Goal: Information Seeking & Learning: Check status

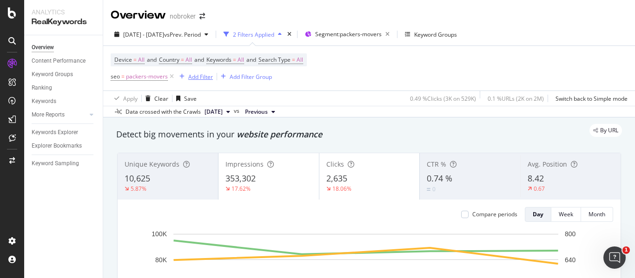
click at [202, 77] on div "Add Filter" at bounding box center [200, 77] width 25 height 8
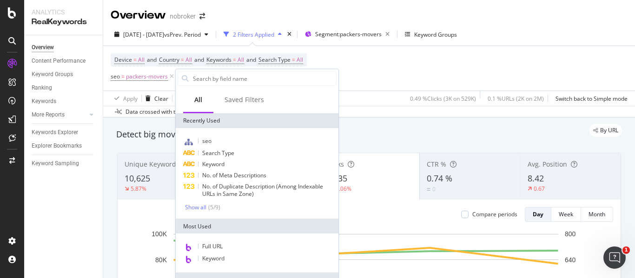
click at [354, 78] on div "Device = All and Country = All and Keywords = All and Search Type = All seo = p…" at bounding box center [369, 68] width 517 height 45
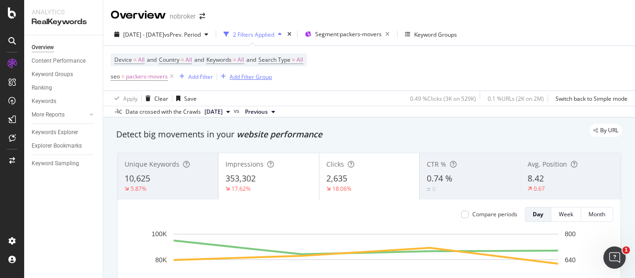
click at [236, 75] on div "Add Filter Group" at bounding box center [250, 77] width 42 height 8
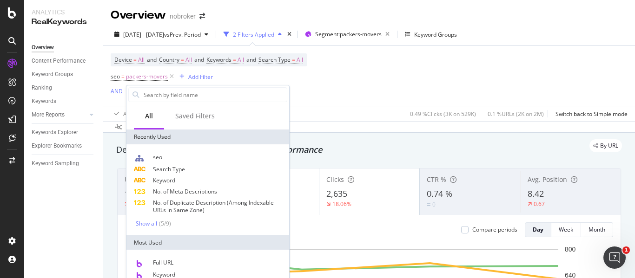
click at [323, 74] on div "Device = All and Country = All and Keywords = All and Search Type = All seo = p…" at bounding box center [369, 76] width 517 height 60
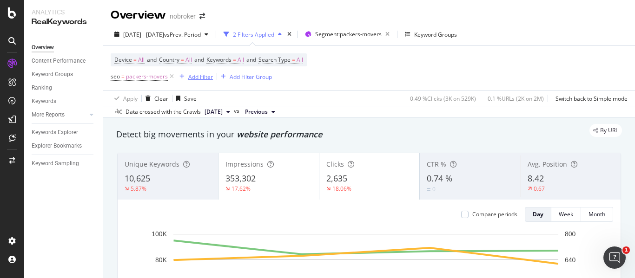
click at [203, 78] on div "Add Filter" at bounding box center [200, 77] width 25 height 8
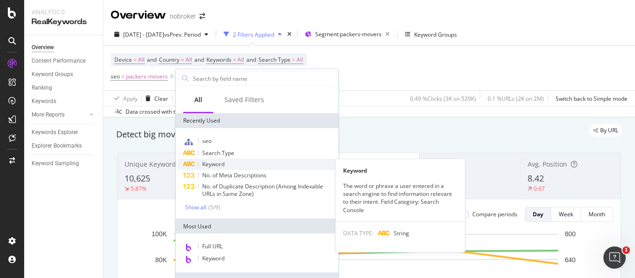
click at [233, 164] on div "Keyword" at bounding box center [256, 164] width 159 height 11
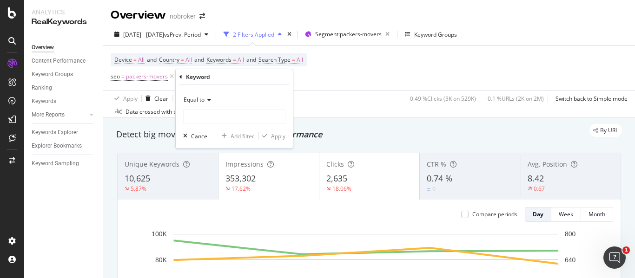
click at [206, 101] on icon at bounding box center [207, 100] width 7 height 6
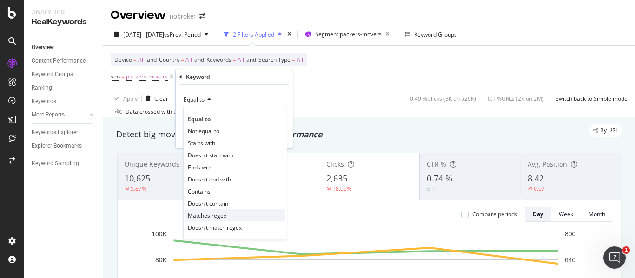
click at [214, 216] on span "Matches regex" at bounding box center [207, 216] width 39 height 8
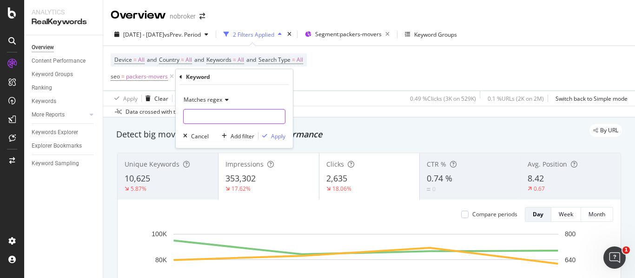
click at [232, 123] on input "text" at bounding box center [233, 116] width 101 height 15
type input "guides"
click at [204, 136] on div "Cancel" at bounding box center [200, 136] width 18 height 8
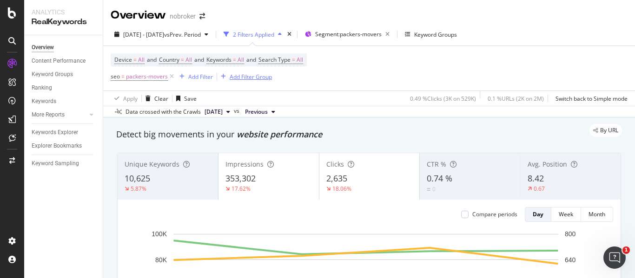
click at [254, 79] on div "Add Filter Group" at bounding box center [250, 77] width 42 height 8
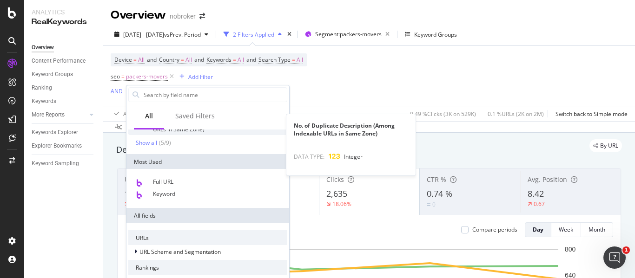
scroll to position [84, 0]
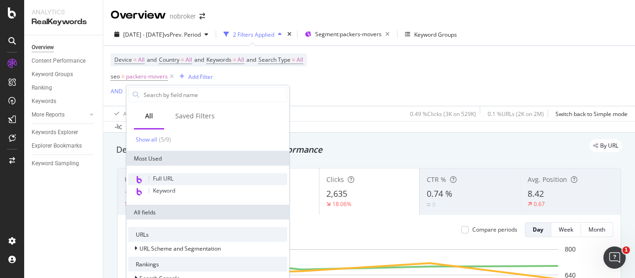
click at [172, 177] on span "Full URL" at bounding box center [163, 179] width 20 height 8
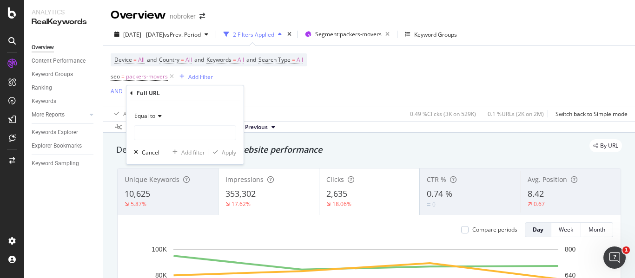
click at [162, 117] on icon at bounding box center [158, 116] width 7 height 6
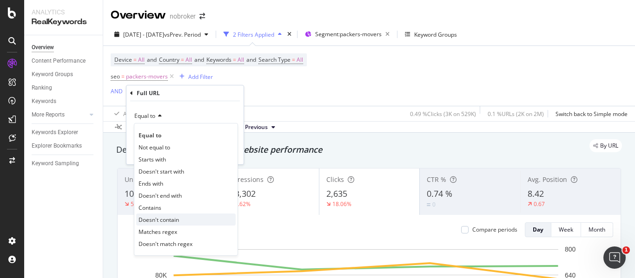
click at [175, 221] on span "Doesn't contain" at bounding box center [158, 220] width 40 height 8
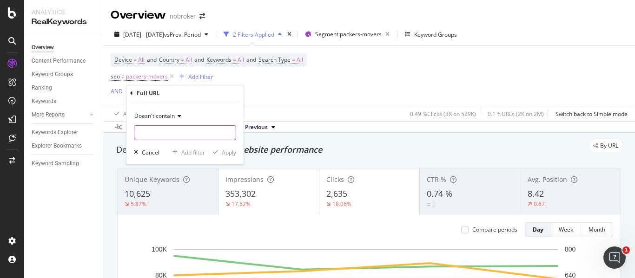
click at [158, 131] on input "text" at bounding box center [184, 132] width 101 height 15
type input "guides"
click at [224, 156] on div "Apply" at bounding box center [229, 153] width 14 height 8
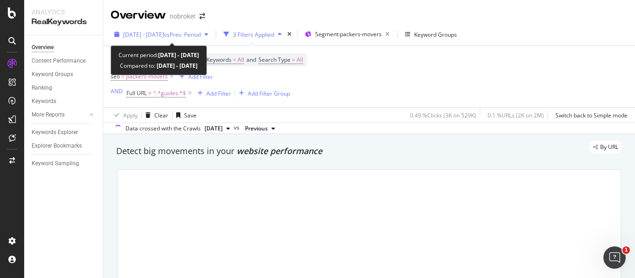
click at [164, 34] on span "[DATE] - [DATE]" at bounding box center [143, 35] width 41 height 8
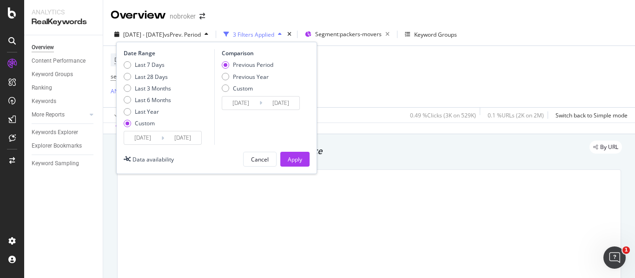
click at [151, 140] on input "[DATE]" at bounding box center [142, 137] width 37 height 13
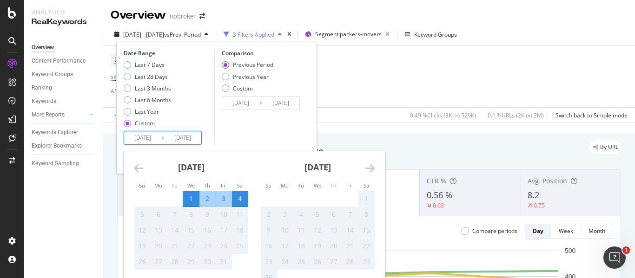
click at [140, 167] on icon "Move backward to switch to the previous month." at bounding box center [139, 168] width 10 height 11
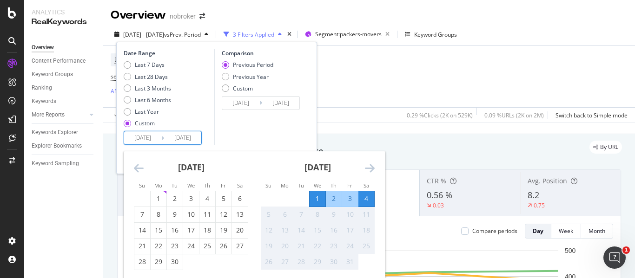
click at [144, 169] on div "[DATE]" at bounding box center [191, 170] width 114 height 39
click at [134, 168] on icon "Move backward to switch to the previous month." at bounding box center [139, 168] width 10 height 11
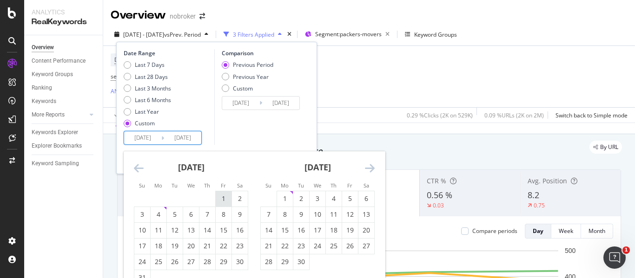
click at [223, 197] on div "1" at bounding box center [224, 198] width 16 height 9
type input "[DATE]"
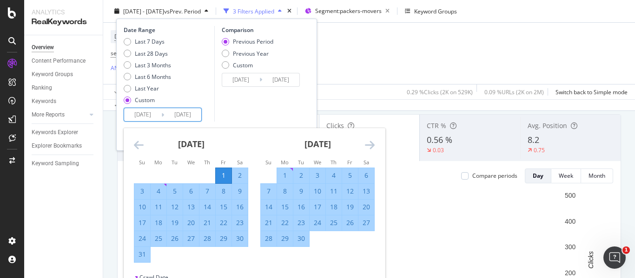
scroll to position [76, 0]
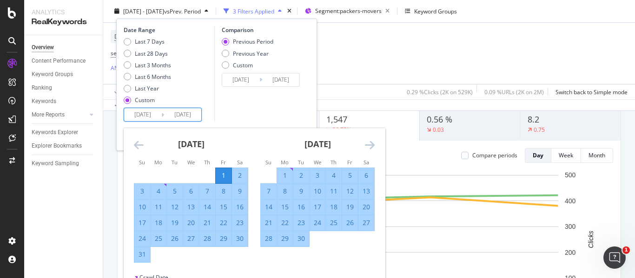
click at [144, 253] on div "31" at bounding box center [142, 254] width 16 height 9
type input "[DATE]"
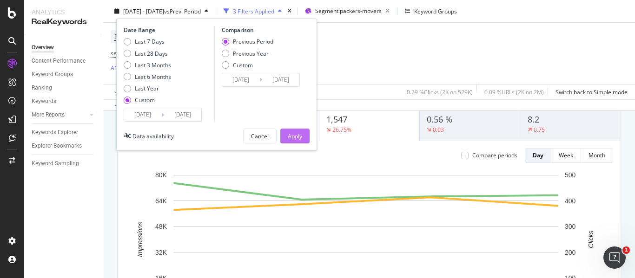
click at [299, 135] on div "Apply" at bounding box center [295, 136] width 14 height 8
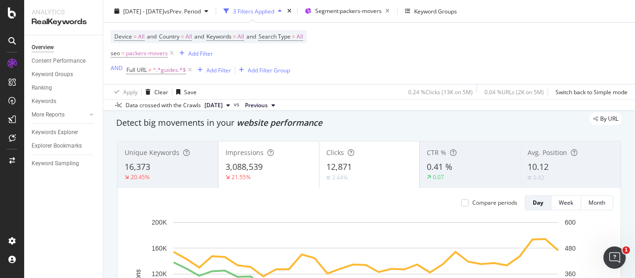
scroll to position [22, 0]
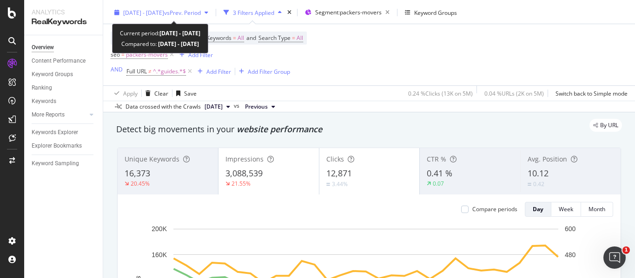
click at [164, 14] on span "[DATE] - [DATE]" at bounding box center [143, 13] width 41 height 8
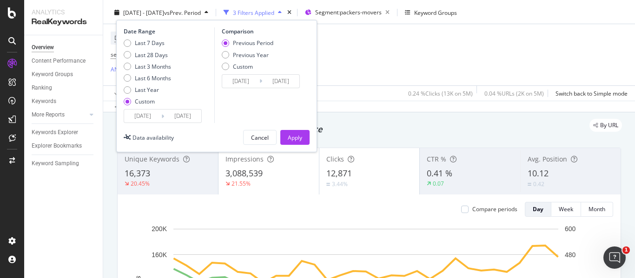
click at [153, 118] on input "[DATE]" at bounding box center [142, 116] width 37 height 13
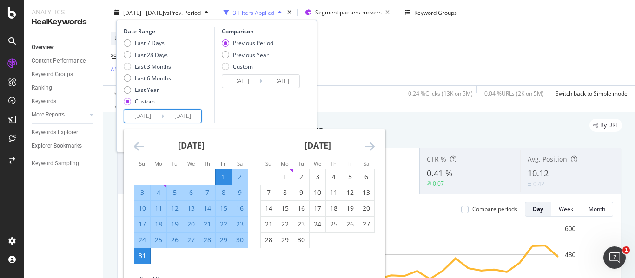
click at [136, 149] on icon "Move backward to switch to the previous month." at bounding box center [139, 146] width 10 height 11
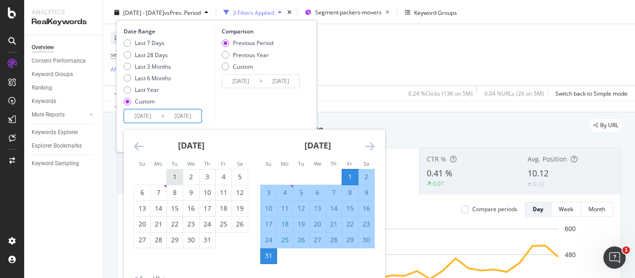
click at [175, 177] on div "1" at bounding box center [175, 176] width 16 height 9
type input "[DATE]"
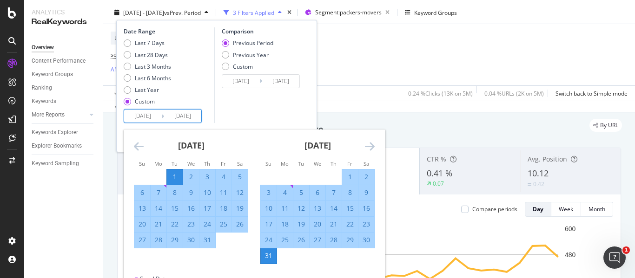
click at [208, 243] on div "31" at bounding box center [207, 240] width 16 height 9
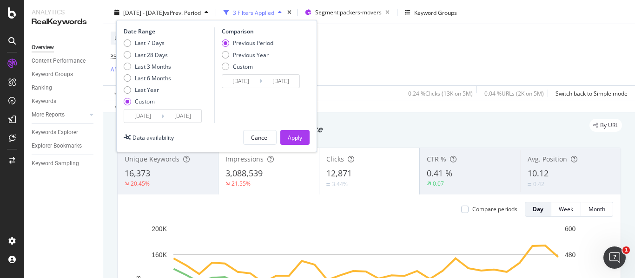
type input "[DATE]"
click at [299, 144] on div "Apply" at bounding box center [295, 138] width 14 height 14
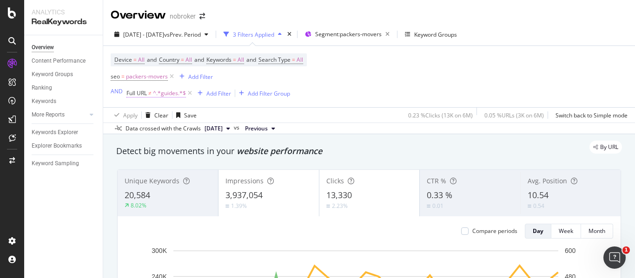
click at [160, 93] on span "^.*guides.*$" at bounding box center [169, 93] width 33 height 13
click at [276, 88] on button "Add Filter Group" at bounding box center [262, 93] width 55 height 11
click at [269, 80] on div "Device = All and Country = All and Keywords = All and Search Type = All seo = p…" at bounding box center [209, 76] width 196 height 46
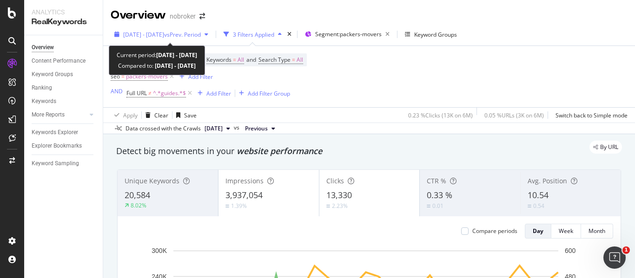
click at [207, 40] on div "[DATE] - [DATE] vs Prev. Period" at bounding box center [161, 34] width 101 height 14
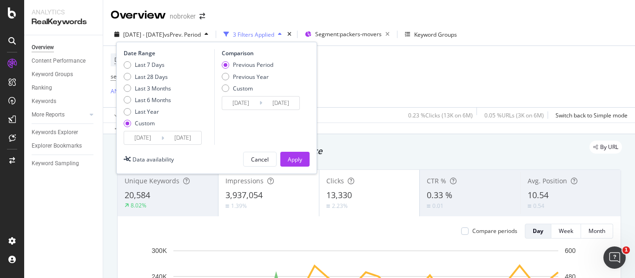
click at [145, 141] on input "[DATE]" at bounding box center [142, 137] width 37 height 13
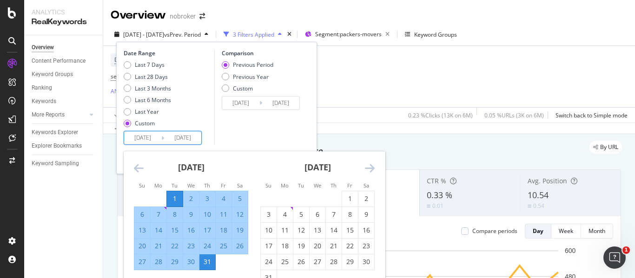
click at [145, 170] on div "[DATE]" at bounding box center [191, 170] width 114 height 39
click at [141, 170] on icon "Move backward to switch to the previous month." at bounding box center [139, 168] width 10 height 11
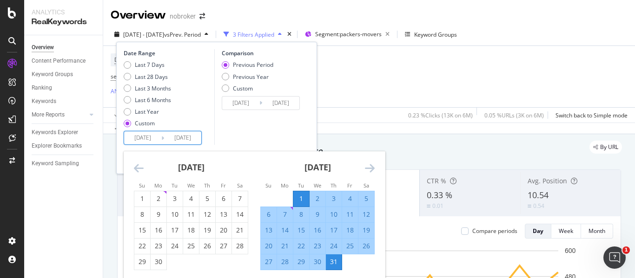
click at [378, 167] on div "[DATE] 1 2 3 4 5 6 7 8 9 10 11 12 13 14 15 16 17 18 19 20 21 22 23 24 25 26 27 …" at bounding box center [317, 210] width 126 height 119
click at [370, 167] on icon "Move forward to switch to the next month." at bounding box center [370, 168] width 10 height 11
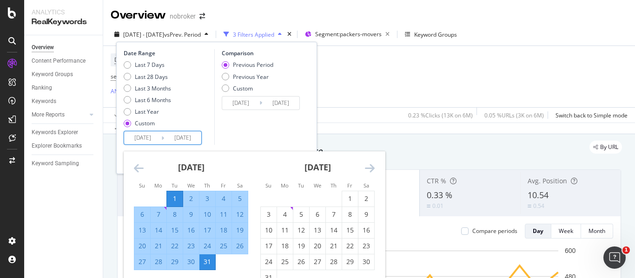
click at [370, 167] on icon "Move forward to switch to the next month." at bounding box center [370, 168] width 10 height 11
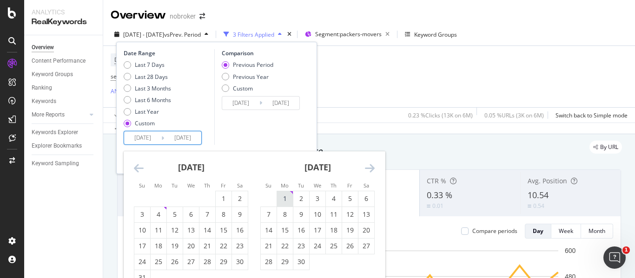
click at [284, 194] on div "1" at bounding box center [285, 198] width 16 height 9
type input "[DATE]"
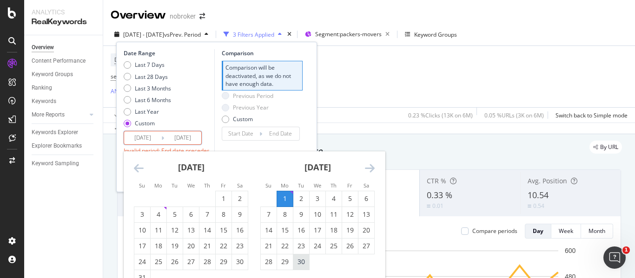
click at [301, 266] on div "30" at bounding box center [301, 261] width 16 height 9
type input "[DATE]"
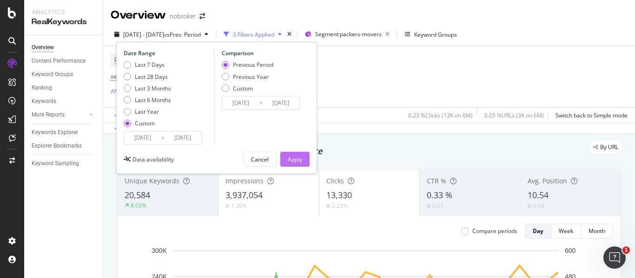
click at [302, 164] on button "Apply" at bounding box center [294, 159] width 29 height 15
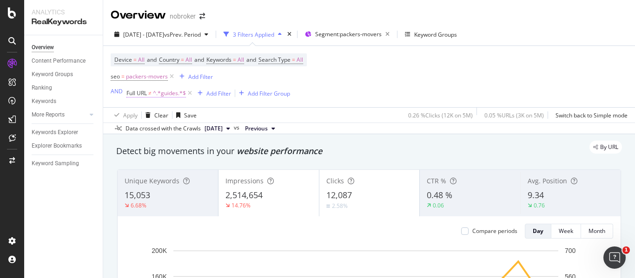
click at [162, 91] on span "^.*guides.*$" at bounding box center [169, 93] width 33 height 13
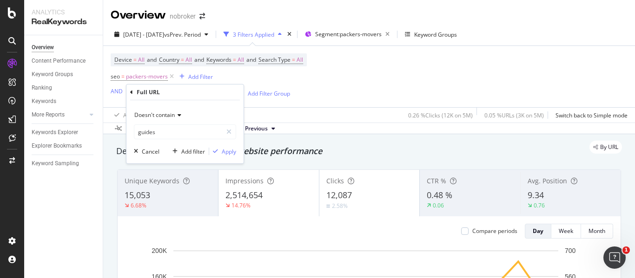
click at [178, 113] on icon at bounding box center [178, 115] width 7 height 6
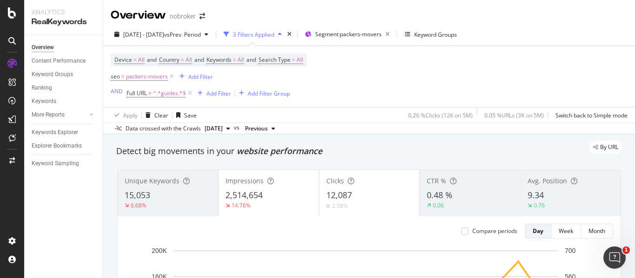
click at [307, 82] on div "Device = All and Country = All and Keywords = All and Search Type = All seo = p…" at bounding box center [209, 76] width 196 height 46
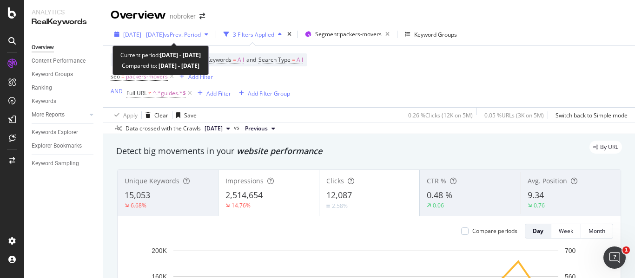
click at [161, 37] on span "[DATE] - [DATE]" at bounding box center [143, 35] width 41 height 8
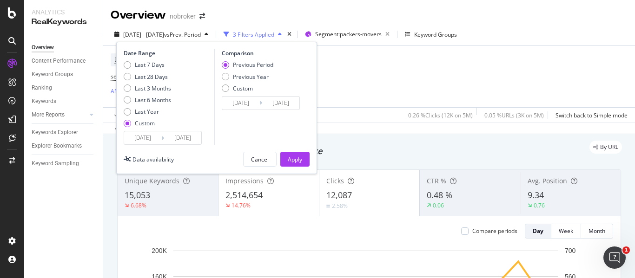
click at [161, 137] on input "[DATE]" at bounding box center [142, 137] width 37 height 13
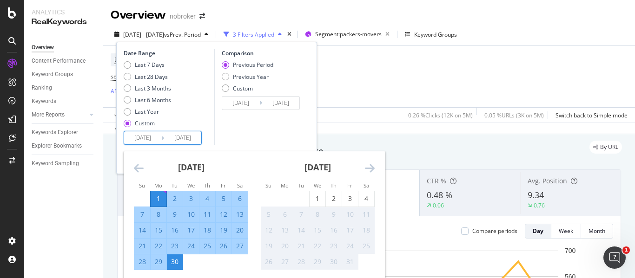
click at [142, 163] on icon "Move backward to switch to the previous month." at bounding box center [139, 168] width 10 height 11
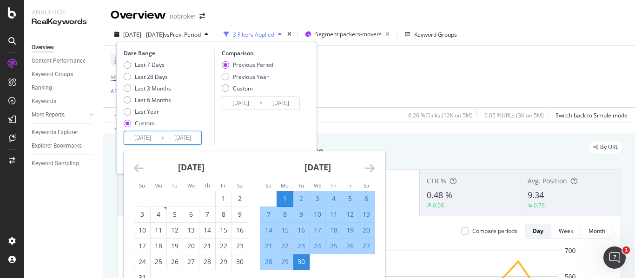
click at [142, 163] on icon "Move backward to switch to the previous month." at bounding box center [139, 168] width 10 height 11
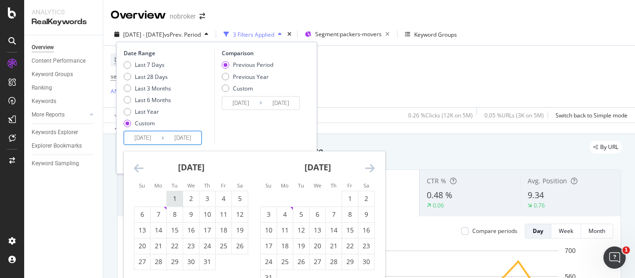
click at [178, 196] on div "1" at bounding box center [175, 198] width 16 height 9
type input "[DATE]"
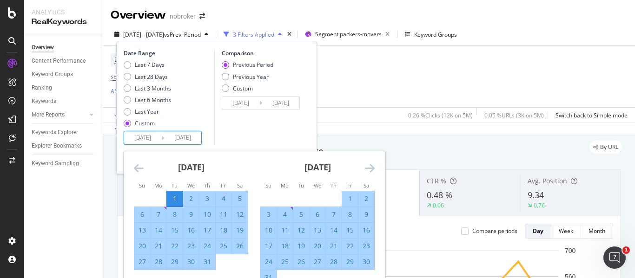
click at [206, 262] on div "31" at bounding box center [207, 261] width 16 height 9
type input "[DATE]"
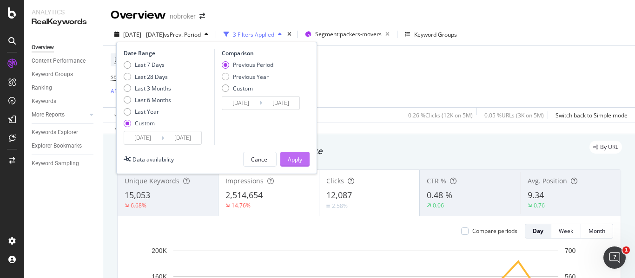
click at [295, 161] on div "Apply" at bounding box center [295, 160] width 14 height 8
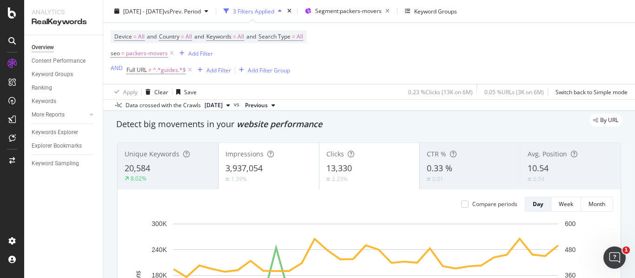
scroll to position [28, 0]
click at [319, 136] on div "Unique Keywords 20,584 8.02% Impressions 3,937,054 1.39% Clicks 13,330 2.23% CT…" at bounding box center [368, 273] width 515 height 279
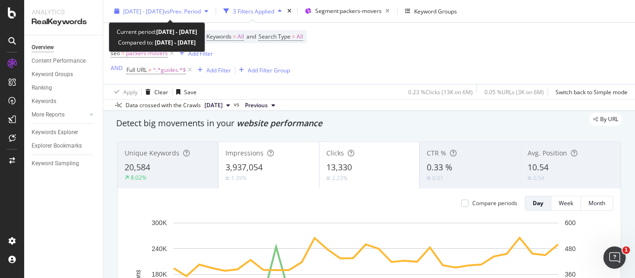
click at [163, 13] on span "[DATE] - [DATE]" at bounding box center [143, 11] width 41 height 8
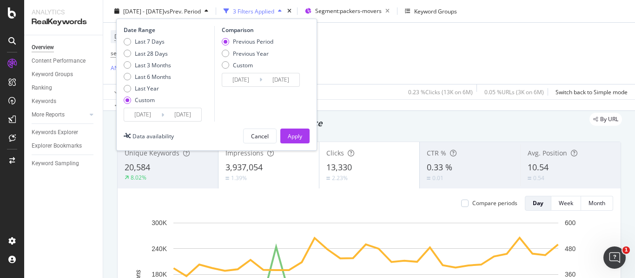
click at [164, 117] on icon at bounding box center [162, 114] width 3 height 9
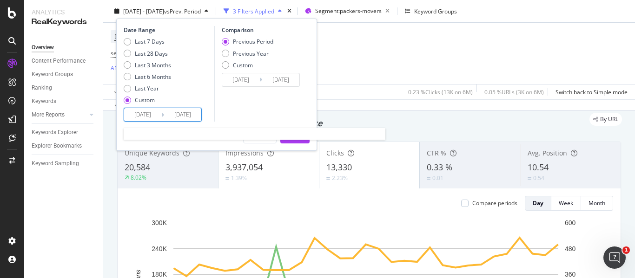
click at [155, 117] on input "[DATE]" at bounding box center [142, 114] width 37 height 13
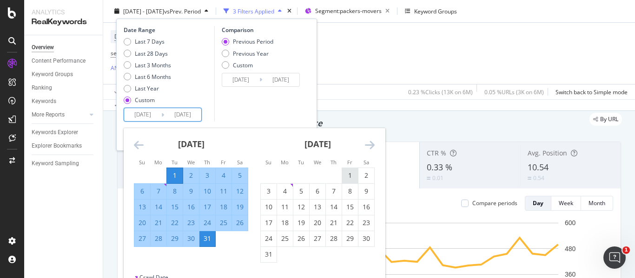
click at [344, 175] on div "1" at bounding box center [350, 175] width 16 height 9
type input "[DATE]"
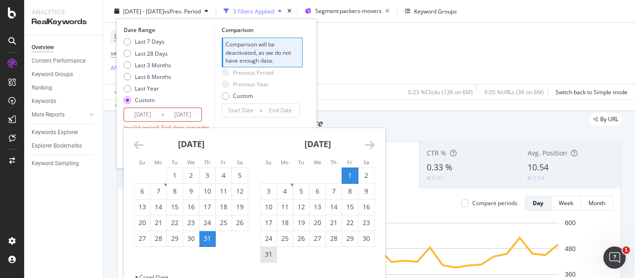
click at [271, 256] on div "31" at bounding box center [269, 254] width 16 height 9
type input "[DATE]"
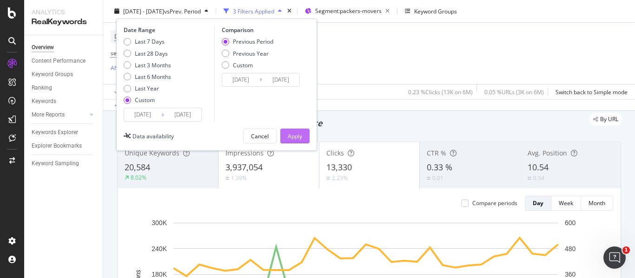
click at [282, 138] on button "Apply" at bounding box center [294, 136] width 29 height 15
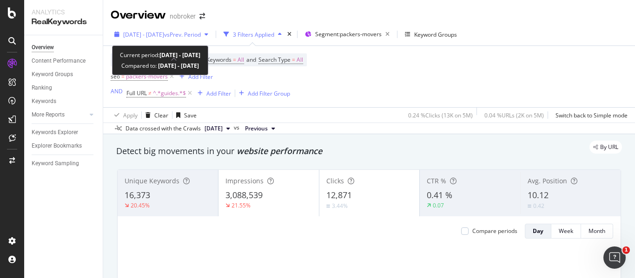
click at [192, 39] on div "[DATE] - [DATE] vs Prev. Period" at bounding box center [161, 34] width 101 height 14
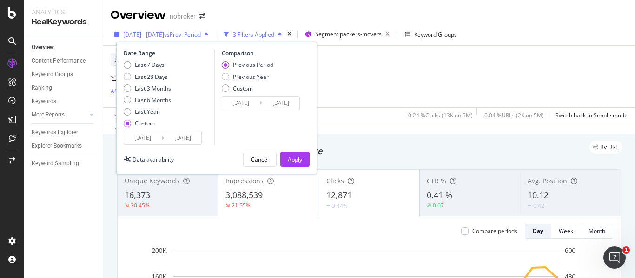
click at [192, 39] on div "[DATE] - [DATE] vs Prev. Period" at bounding box center [161, 34] width 101 height 14
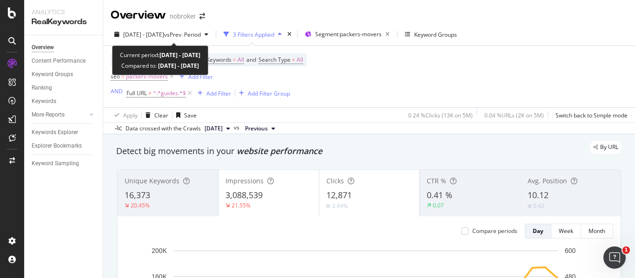
click at [192, 39] on div "[DATE] - [DATE] vs Prev. Period" at bounding box center [161, 34] width 101 height 14
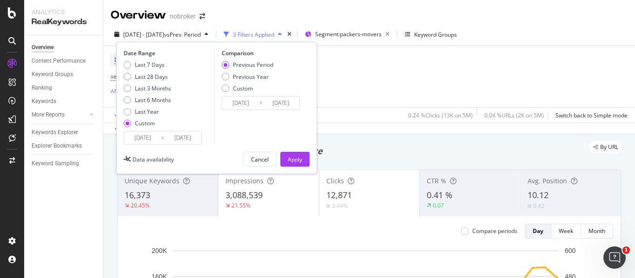
click at [156, 135] on input "[DATE]" at bounding box center [142, 137] width 37 height 13
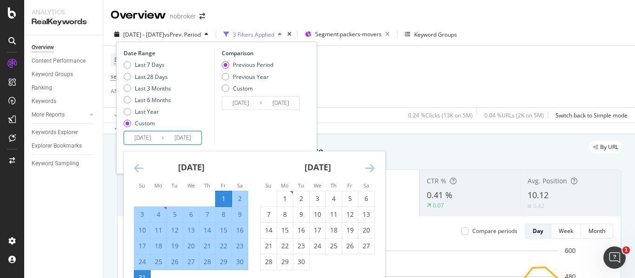
click at [138, 170] on icon "Move backward to switch to the previous month." at bounding box center [139, 168] width 10 height 11
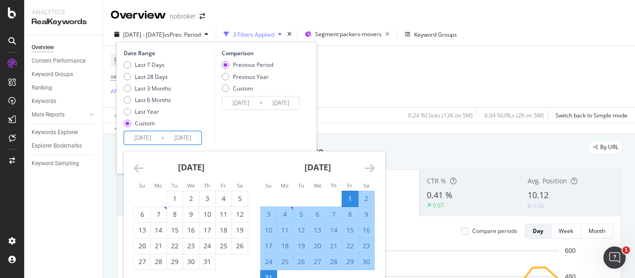
click at [138, 170] on icon "Move backward to switch to the previous month." at bounding box center [139, 168] width 10 height 11
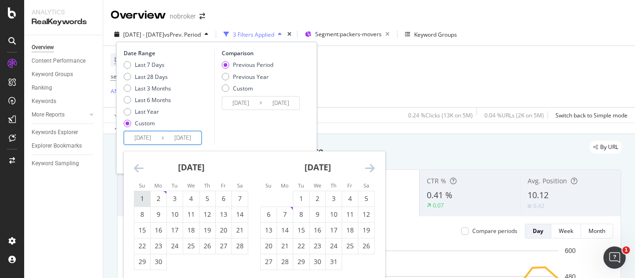
click at [143, 195] on div "1" at bounding box center [142, 198] width 16 height 9
type input "[DATE]"
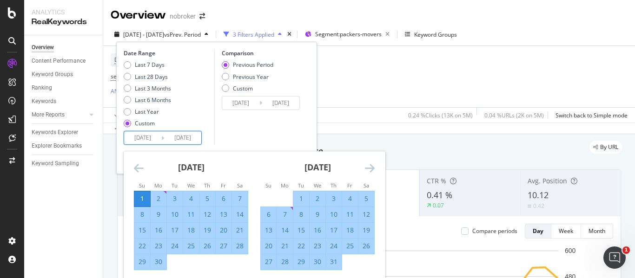
click at [164, 264] on div "30" at bounding box center [159, 261] width 16 height 9
type input "[DATE]"
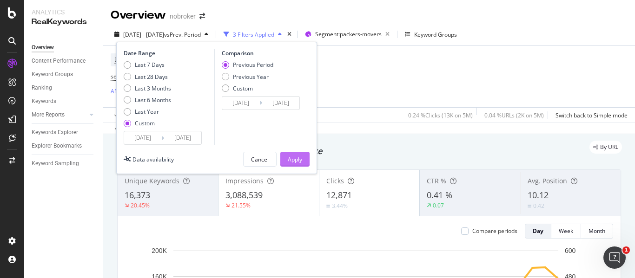
click at [296, 160] on div "Apply" at bounding box center [295, 160] width 14 height 8
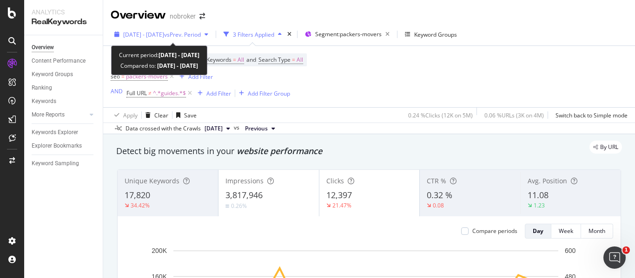
click at [164, 36] on span "[DATE] - [DATE]" at bounding box center [143, 35] width 41 height 8
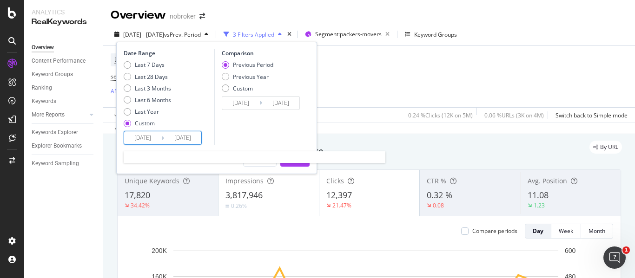
click at [156, 138] on input "[DATE]" at bounding box center [142, 137] width 37 height 13
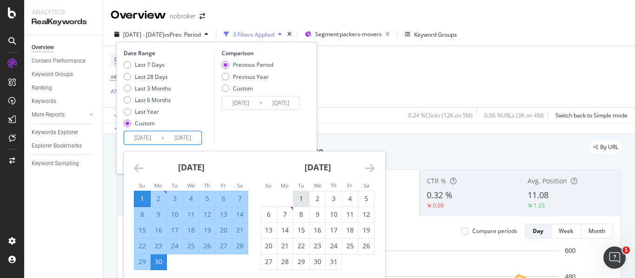
click at [303, 196] on div "1" at bounding box center [301, 198] width 16 height 9
type input "[DATE]"
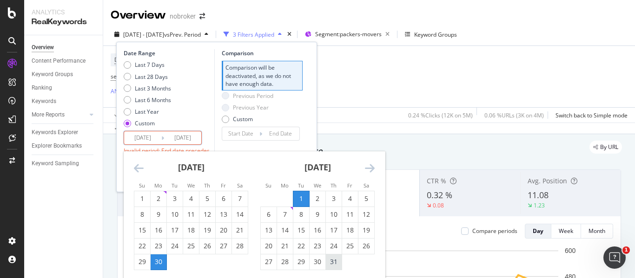
click at [336, 262] on div "31" at bounding box center [334, 261] width 16 height 9
type input "[DATE]"
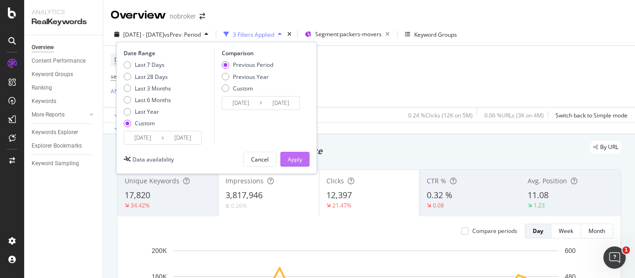
click at [299, 159] on div "Apply" at bounding box center [295, 160] width 14 height 8
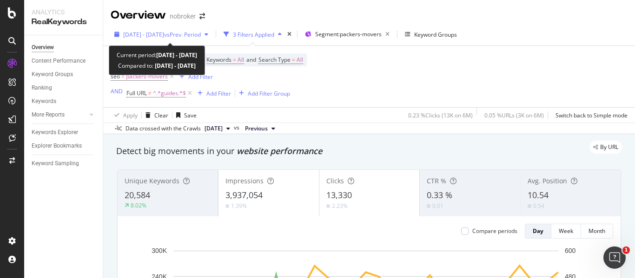
click at [197, 35] on span "vs Prev. Period" at bounding box center [182, 35] width 37 height 8
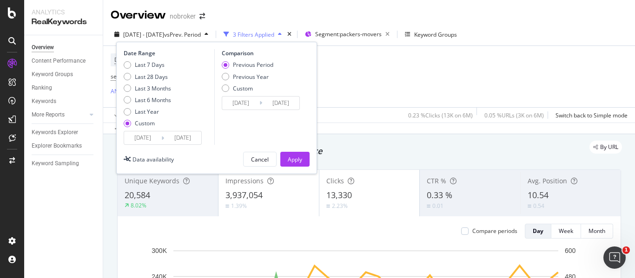
click at [152, 142] on input "[DATE]" at bounding box center [142, 137] width 37 height 13
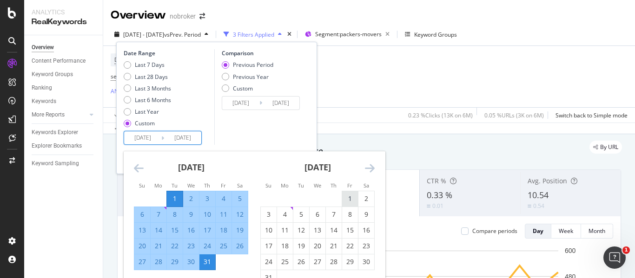
click at [353, 202] on div "1" at bounding box center [350, 198] width 16 height 9
type input "[DATE]"
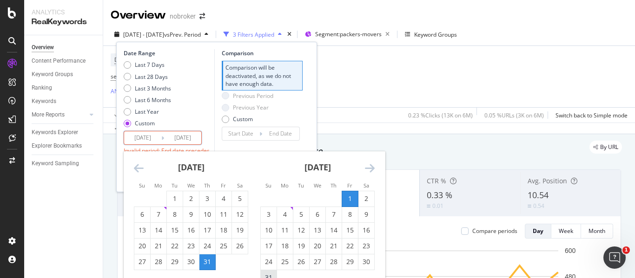
click at [271, 274] on div "31" at bounding box center [269, 277] width 16 height 9
type input "[DATE]"
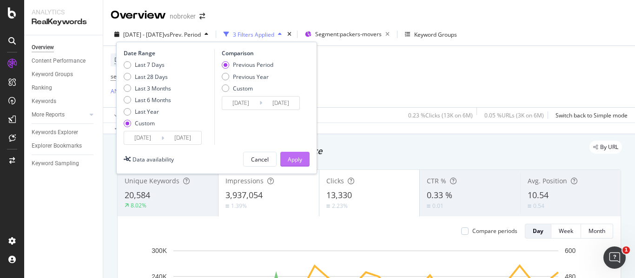
click at [293, 164] on div "Apply" at bounding box center [295, 159] width 14 height 14
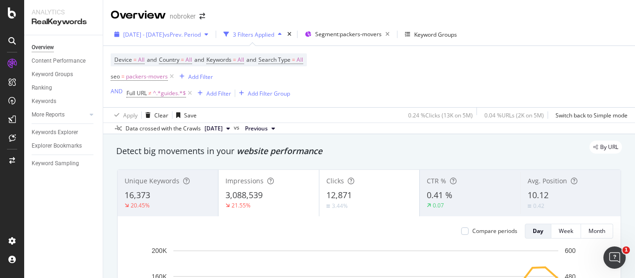
click at [176, 28] on div "[DATE] - [DATE] vs Prev. Period" at bounding box center [161, 34] width 101 height 14
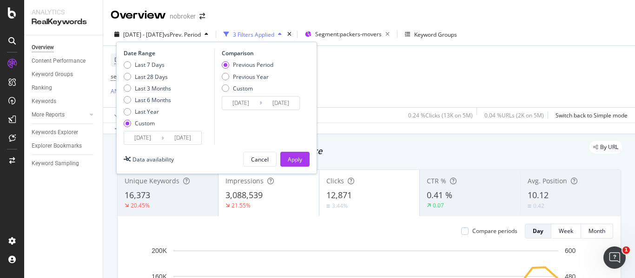
click at [157, 137] on input "[DATE]" at bounding box center [142, 137] width 37 height 13
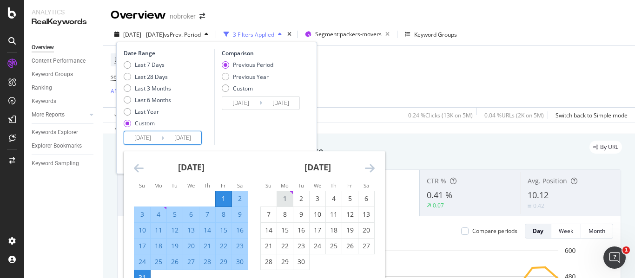
click at [288, 199] on div "1" at bounding box center [285, 198] width 16 height 9
type input "[DATE]"
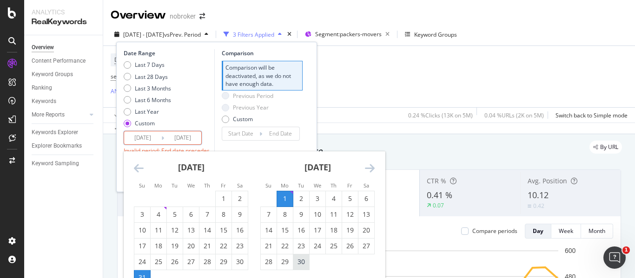
click at [305, 263] on div "30" at bounding box center [301, 261] width 16 height 9
type input "[DATE]"
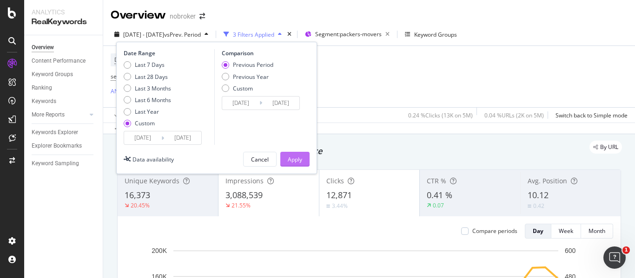
click at [294, 164] on div "Apply" at bounding box center [295, 159] width 14 height 14
